Goal: Information Seeking & Learning: Learn about a topic

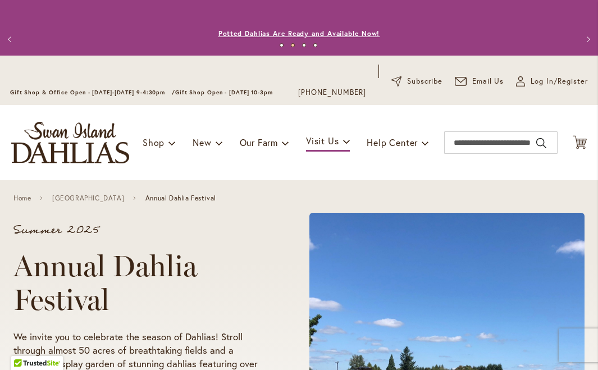
click at [284, 34] on link "Potted Dahlias Are Ready and Available Now!" at bounding box center [299, 33] width 162 height 8
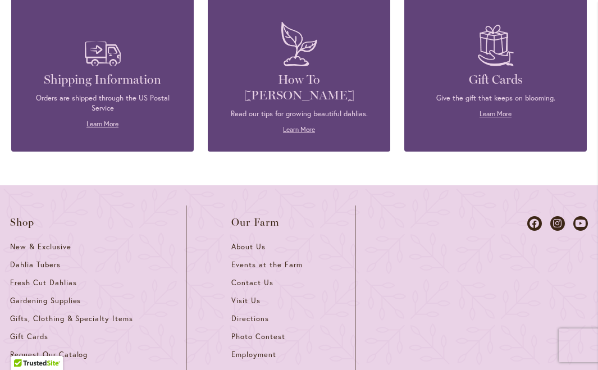
scroll to position [1881, 0]
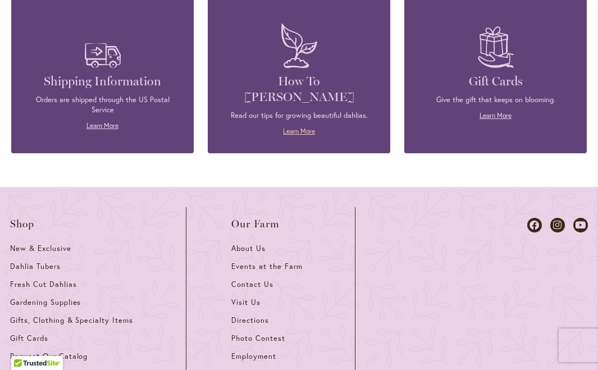
click at [292, 135] on link "Learn More" at bounding box center [299, 131] width 32 height 8
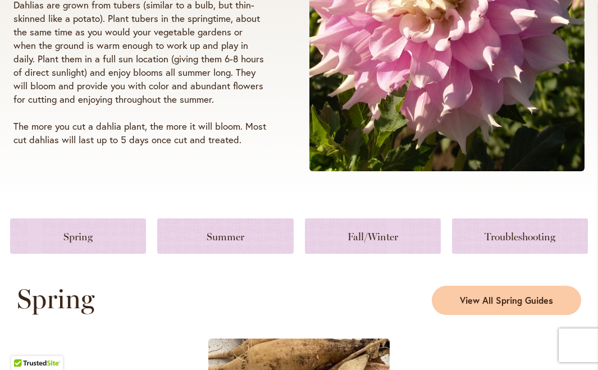
scroll to position [444, 0]
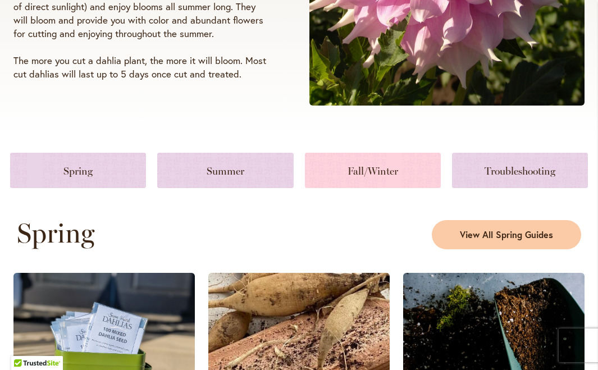
click at [358, 163] on link at bounding box center [373, 170] width 136 height 35
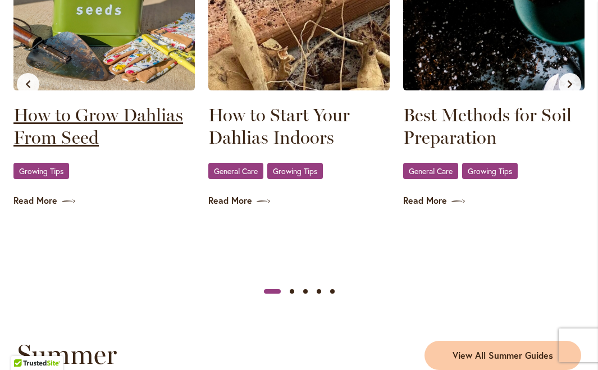
scroll to position [785, 0]
